Goal: Task Accomplishment & Management: Manage account settings

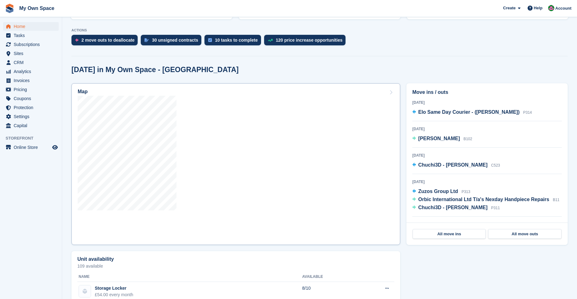
scroll to position [124, 0]
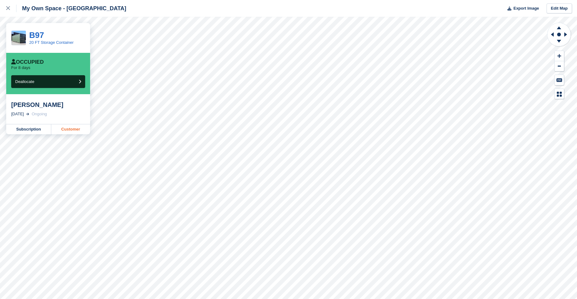
click at [75, 130] on link "Customer" at bounding box center [70, 129] width 39 height 10
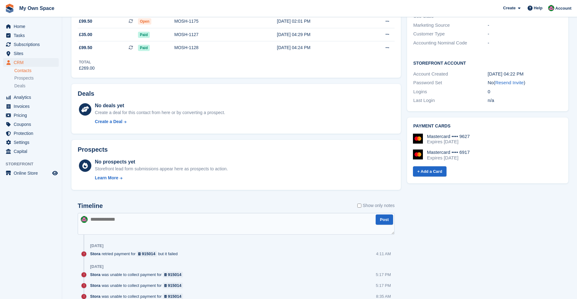
scroll to position [186, 0]
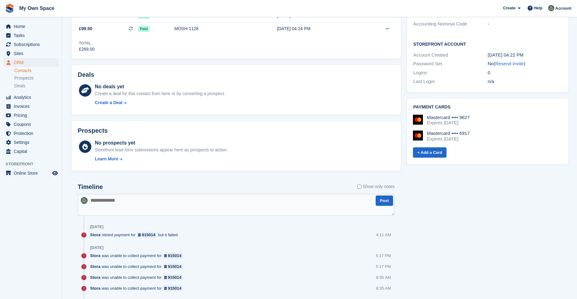
click at [442, 115] on div "Mastercard •••• 9627" at bounding box center [448, 118] width 43 height 6
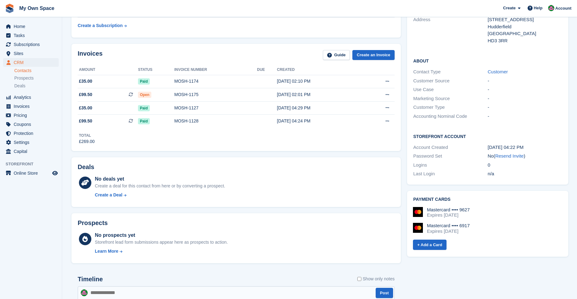
scroll to position [124, 0]
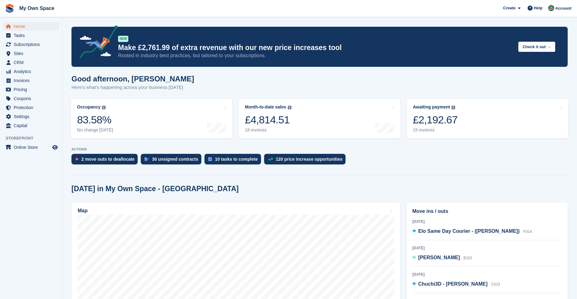
scroll to position [124, 0]
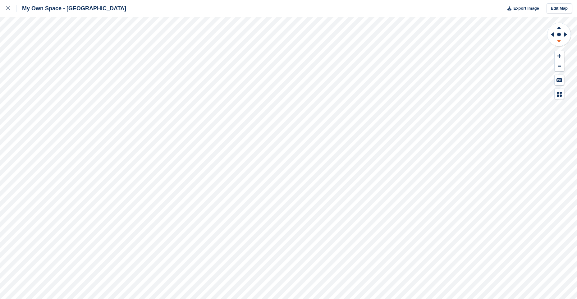
click at [560, 39] on icon at bounding box center [559, 42] width 16 height 8
click at [560, 27] on icon at bounding box center [559, 27] width 16 height 8
drag, startPoint x: 554, startPoint y: 41, endPoint x: 558, endPoint y: 40, distance: 3.5
click at [558, 40] on g at bounding box center [559, 42] width 16 height 8
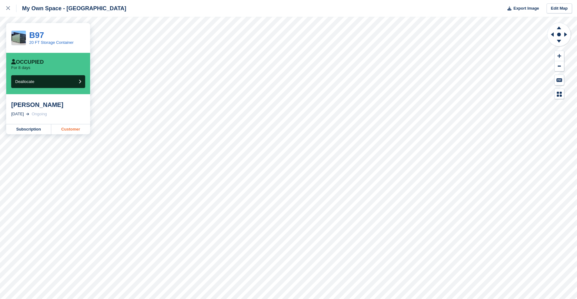
click at [71, 129] on link "Customer" at bounding box center [70, 129] width 39 height 10
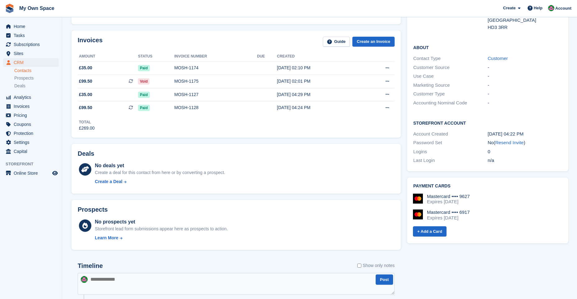
scroll to position [93, 0]
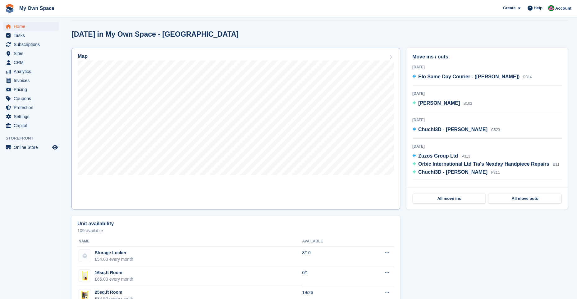
scroll to position [155, 0]
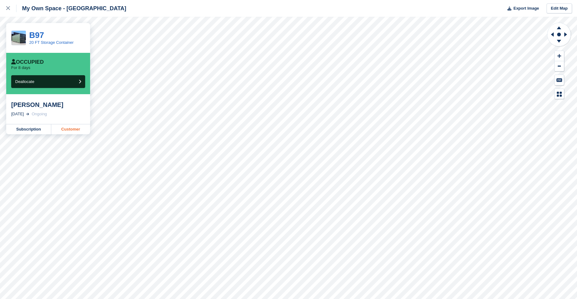
click at [67, 127] on link "Customer" at bounding box center [70, 129] width 39 height 10
